Goal: Task Accomplishment & Management: Use online tool/utility

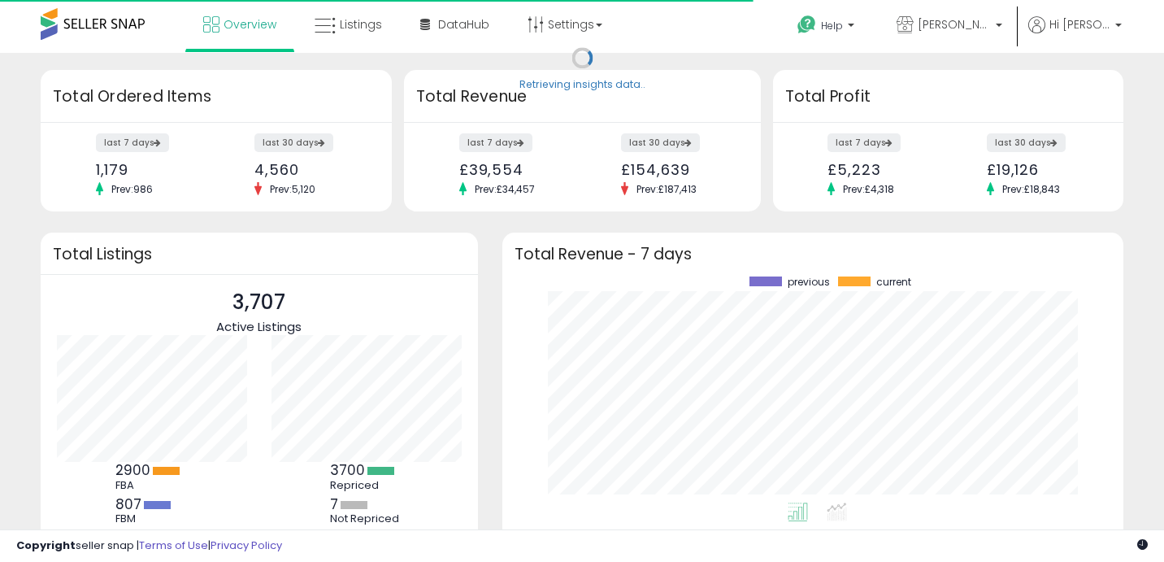
scroll to position [226, 588]
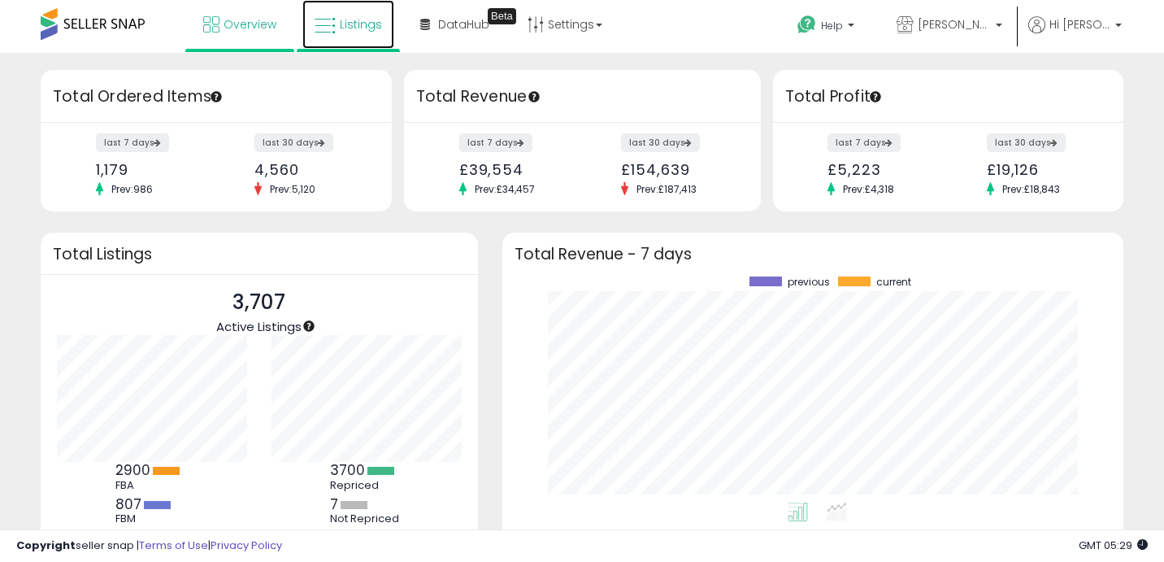
click at [349, 33] on link "Listings" at bounding box center [348, 24] width 92 height 49
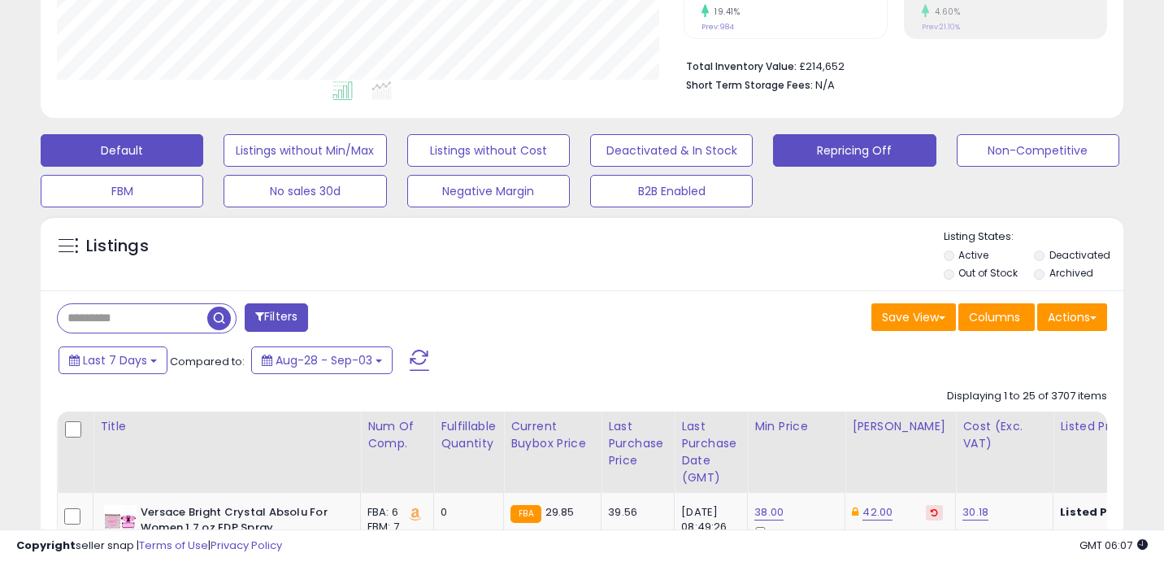
scroll to position [319, 0]
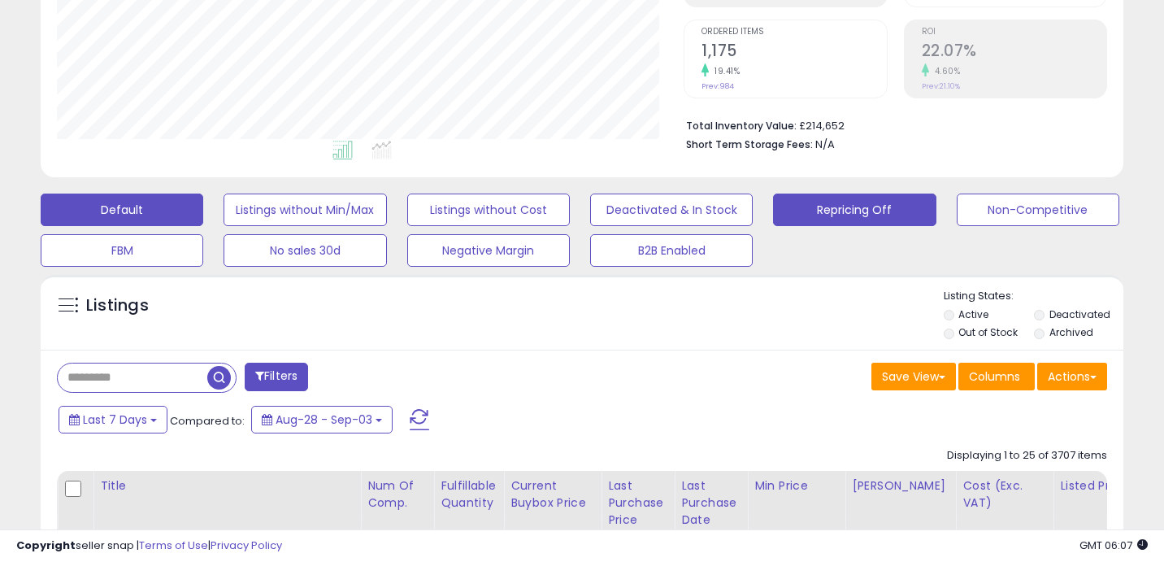
click at [860, 212] on button "Repricing Off" at bounding box center [854, 209] width 163 height 33
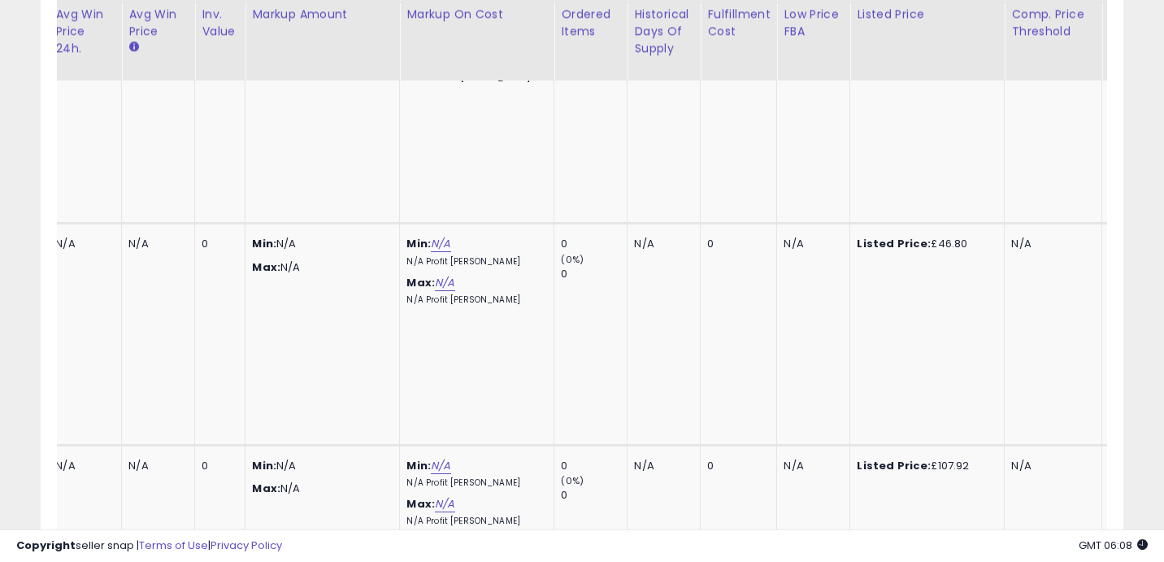
scroll to position [0, 0]
